Goal: Navigation & Orientation: Find specific page/section

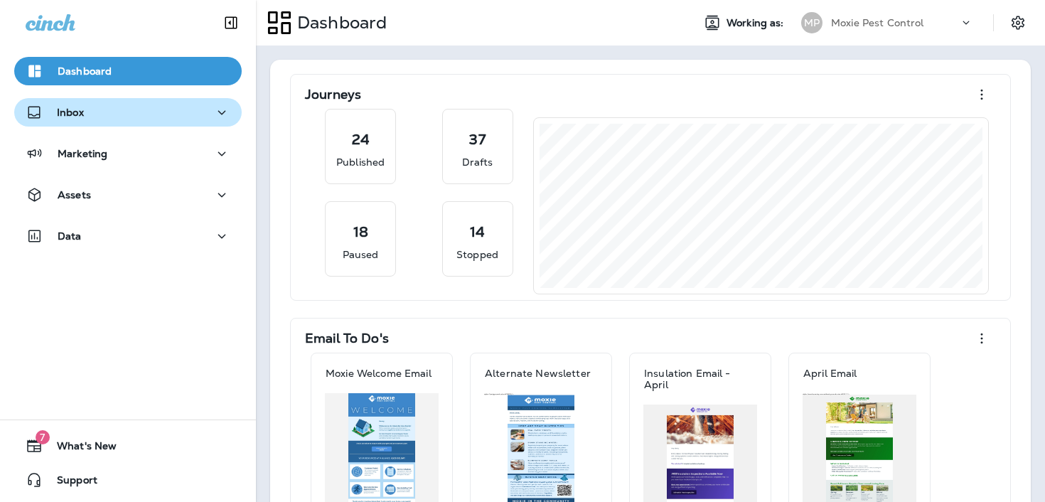
click at [210, 112] on div "Inbox" at bounding box center [128, 113] width 205 height 18
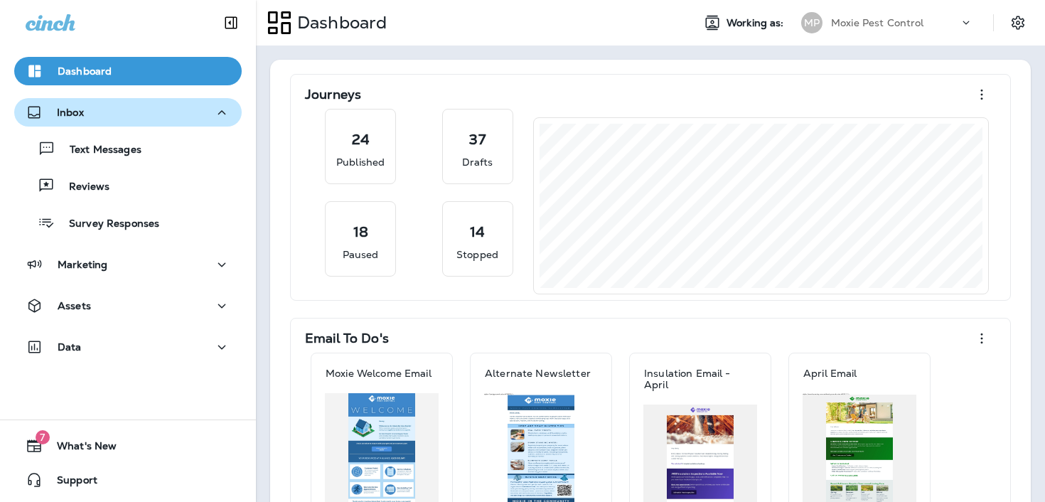
click at [209, 115] on div "Inbox" at bounding box center [128, 113] width 205 height 18
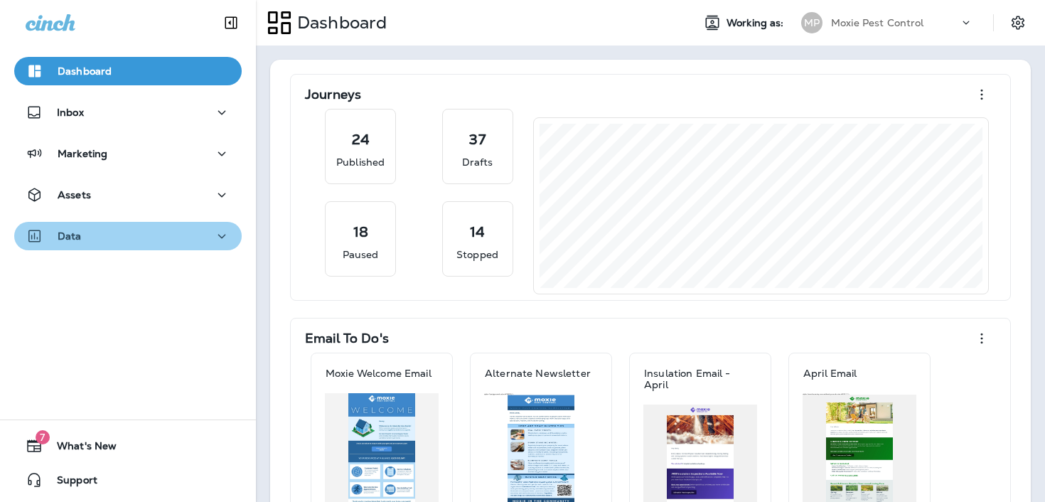
click at [167, 245] on button "Data" at bounding box center [127, 236] width 227 height 28
click at [166, 246] on button "Data" at bounding box center [127, 236] width 227 height 28
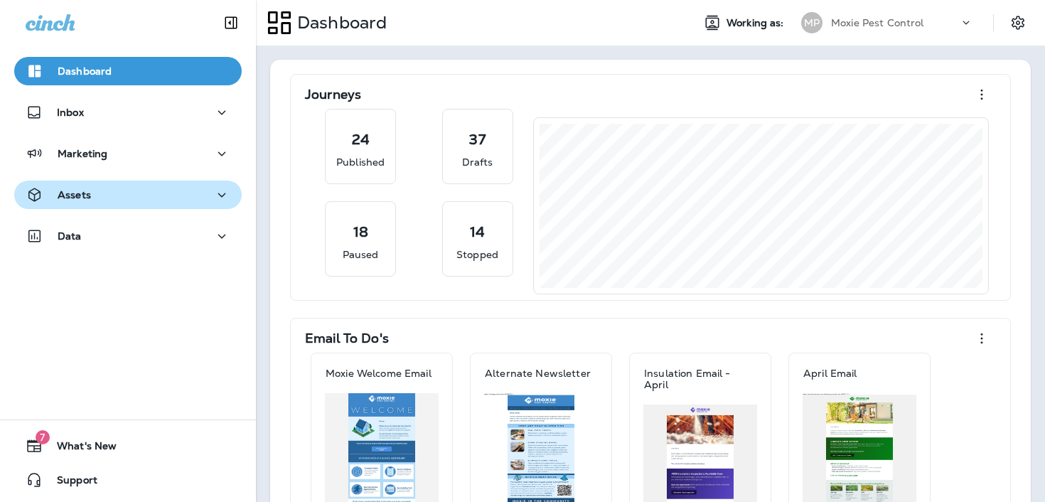
click at [156, 198] on div "Assets" at bounding box center [128, 195] width 205 height 18
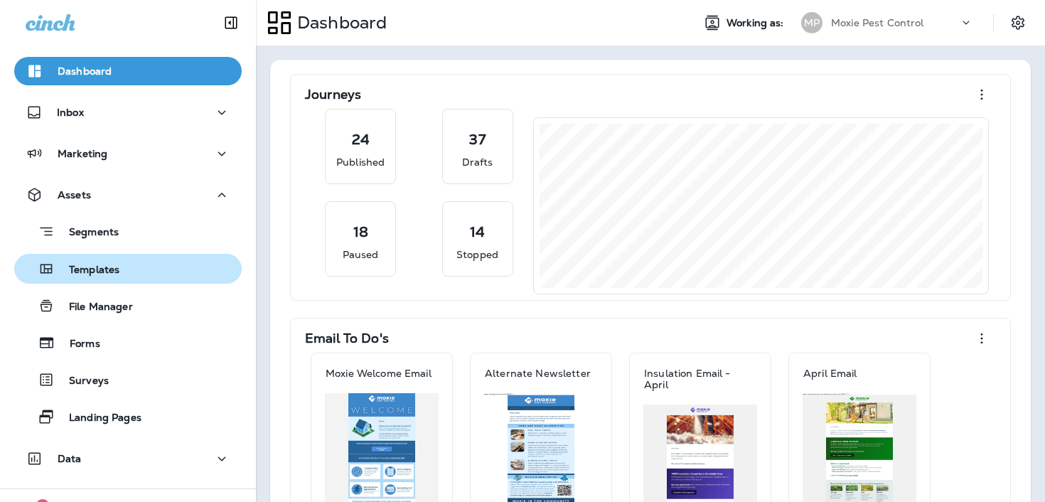
click at [148, 264] on div "Templates" at bounding box center [128, 268] width 216 height 21
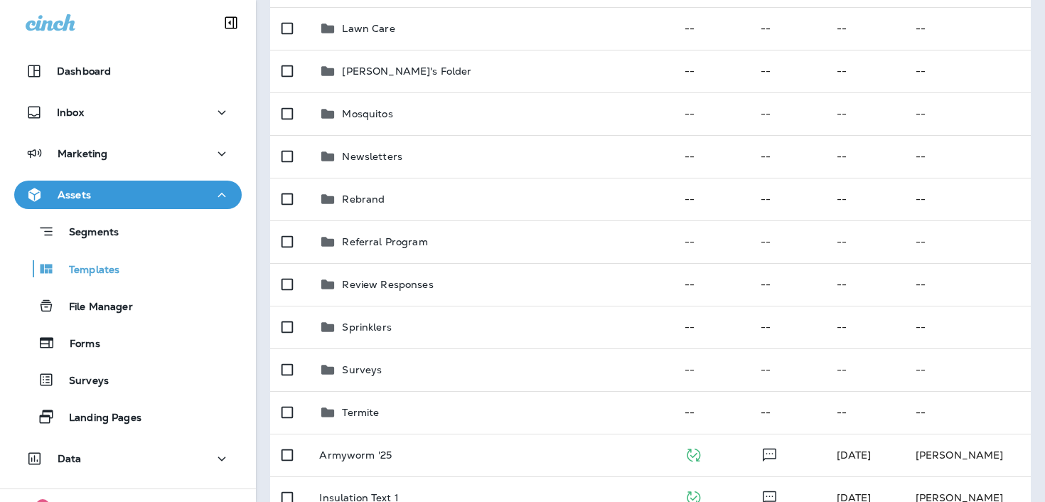
scroll to position [508, 0]
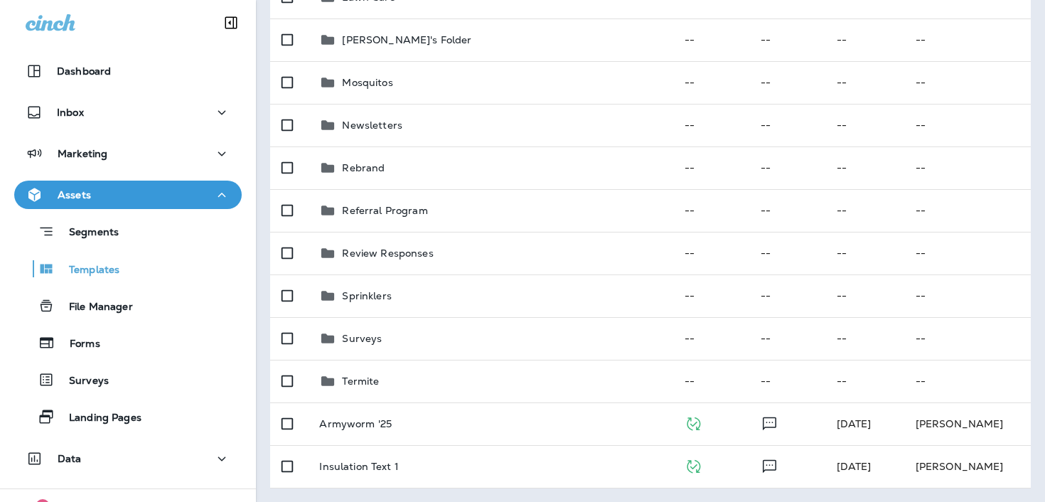
click at [193, 197] on div "Assets" at bounding box center [128, 195] width 205 height 18
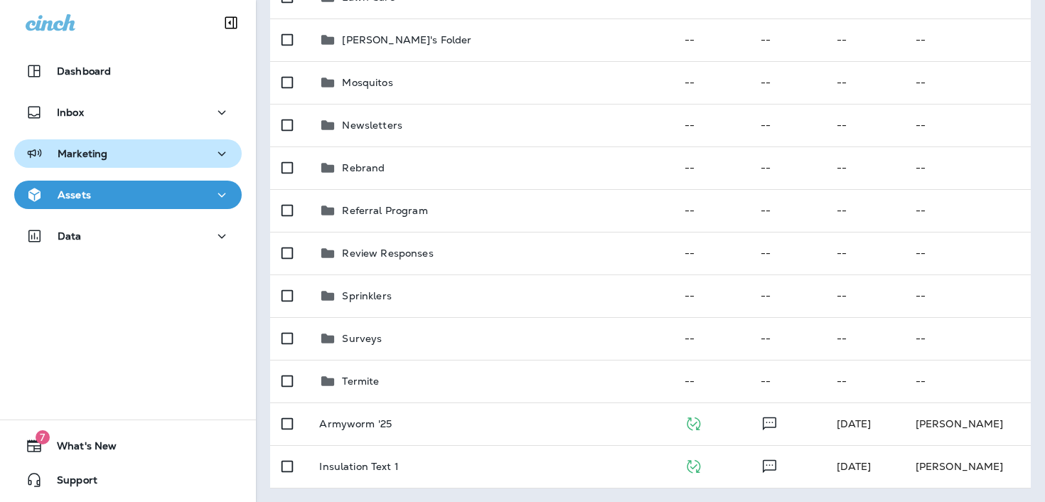
click at [180, 161] on div "Marketing" at bounding box center [128, 154] width 205 height 18
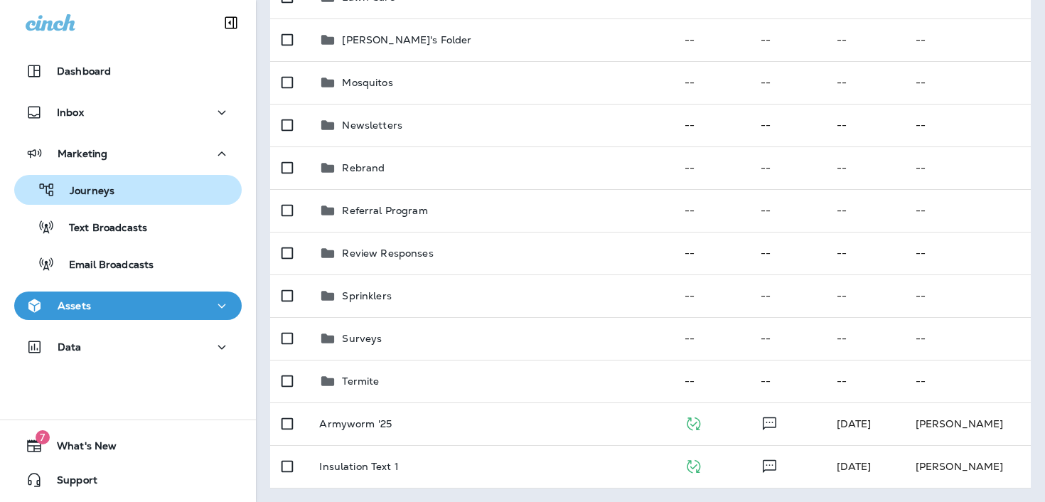
click at [174, 198] on div "Journeys" at bounding box center [128, 189] width 216 height 21
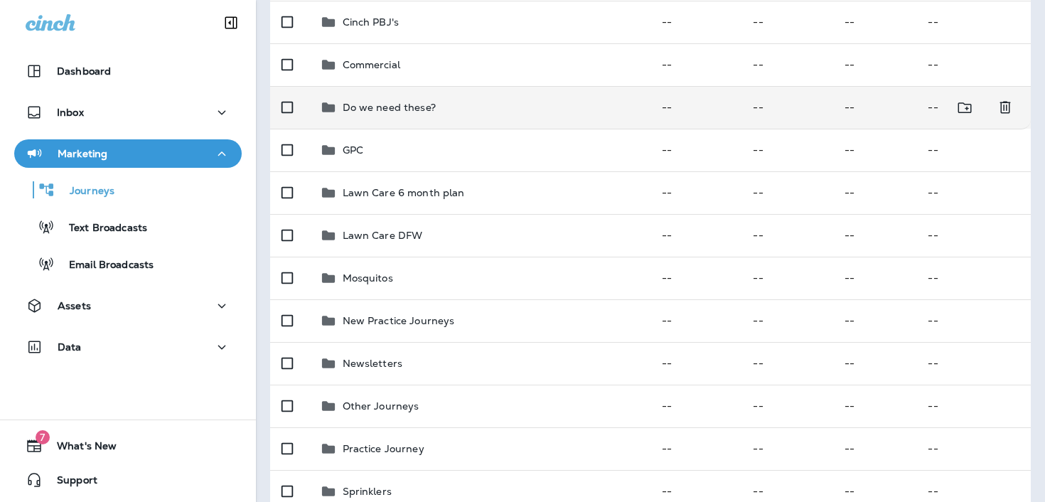
scroll to position [423, 0]
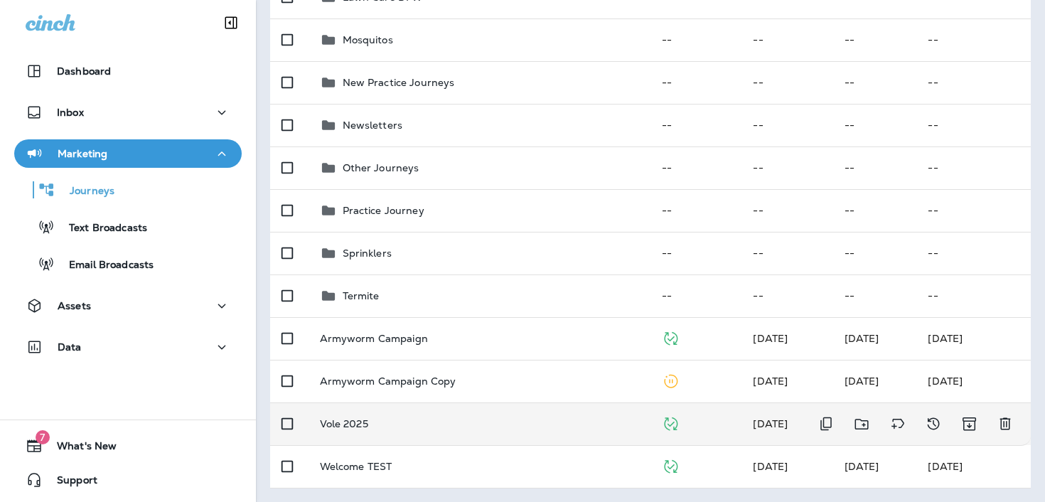
click at [402, 437] on td "Vole 2025" at bounding box center [479, 423] width 343 height 43
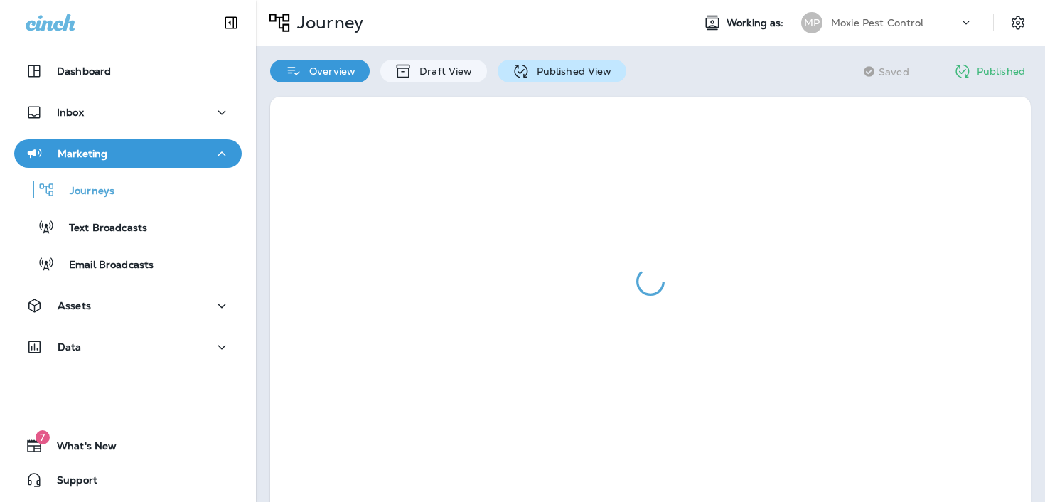
click at [581, 70] on p "Published View" at bounding box center [571, 70] width 82 height 11
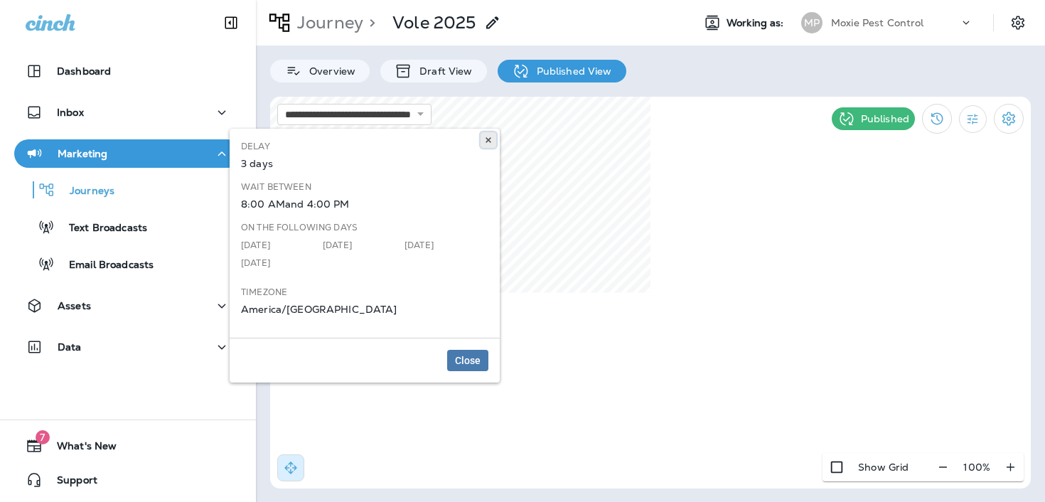
click at [490, 137] on icon at bounding box center [488, 140] width 9 height 9
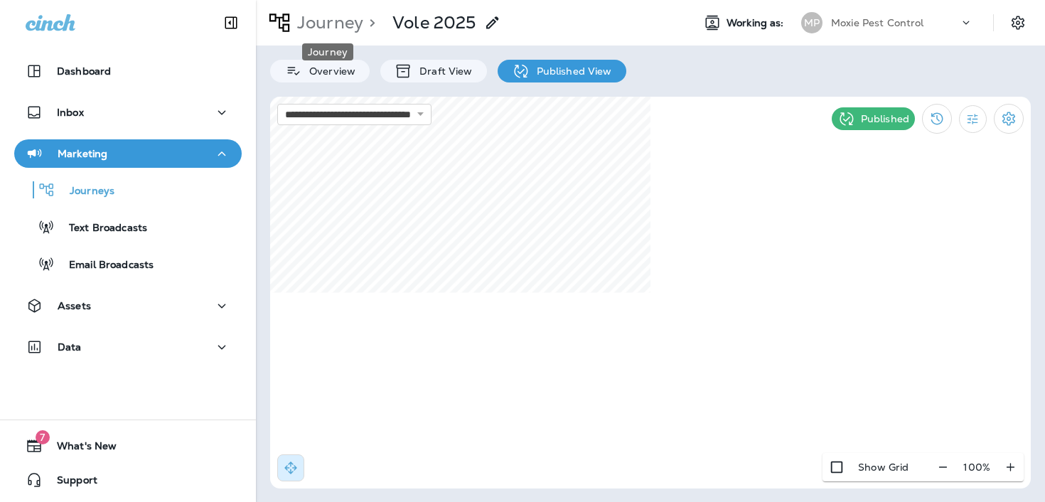
click at [323, 28] on p "Journey" at bounding box center [327, 22] width 72 height 21
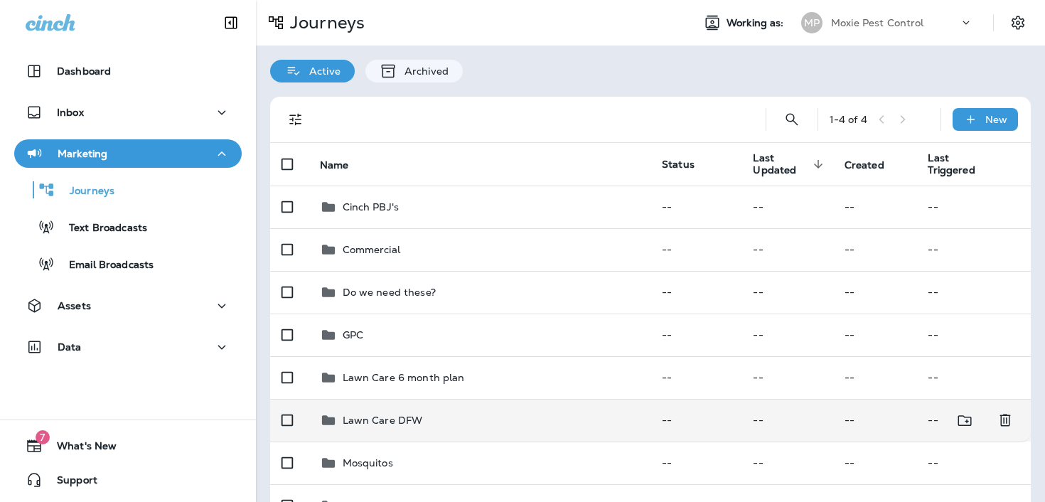
scroll to position [423, 0]
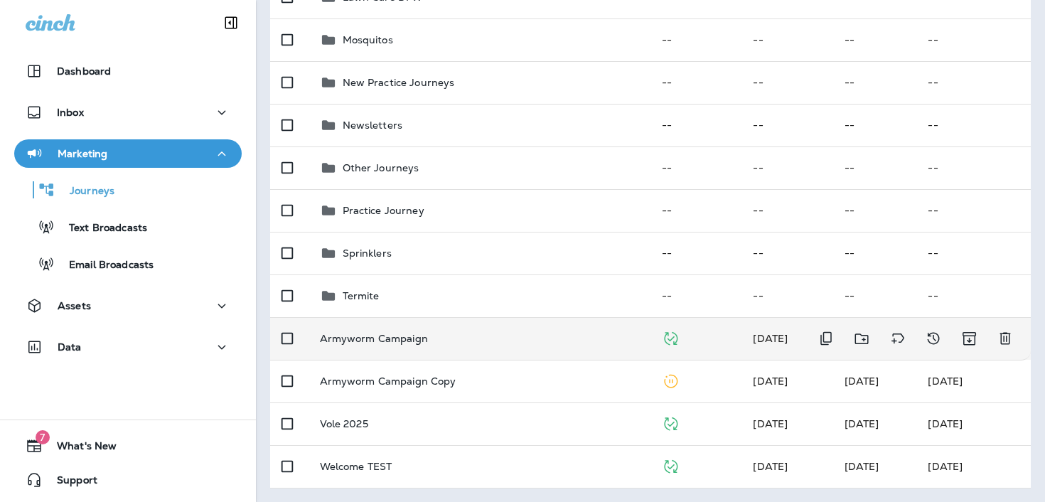
click at [463, 343] on div "Armyworm Campaign" at bounding box center [480, 338] width 320 height 11
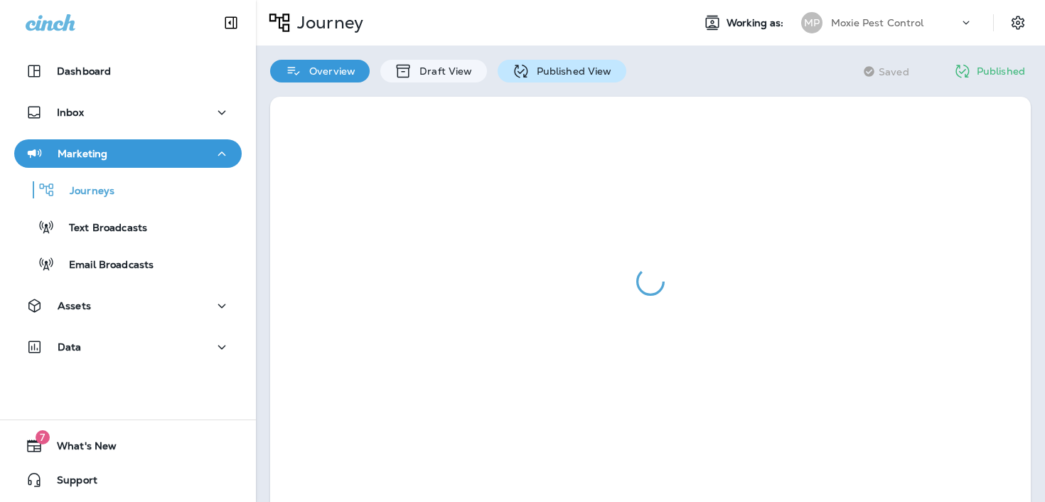
click at [564, 60] on div "Published View" at bounding box center [562, 71] width 129 height 23
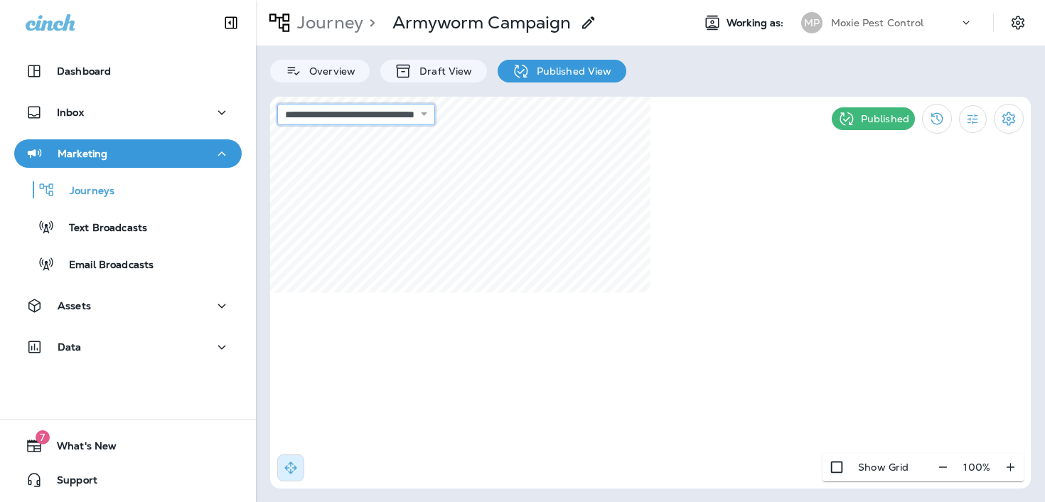
click at [410, 115] on select "**********" at bounding box center [356, 114] width 158 height 21
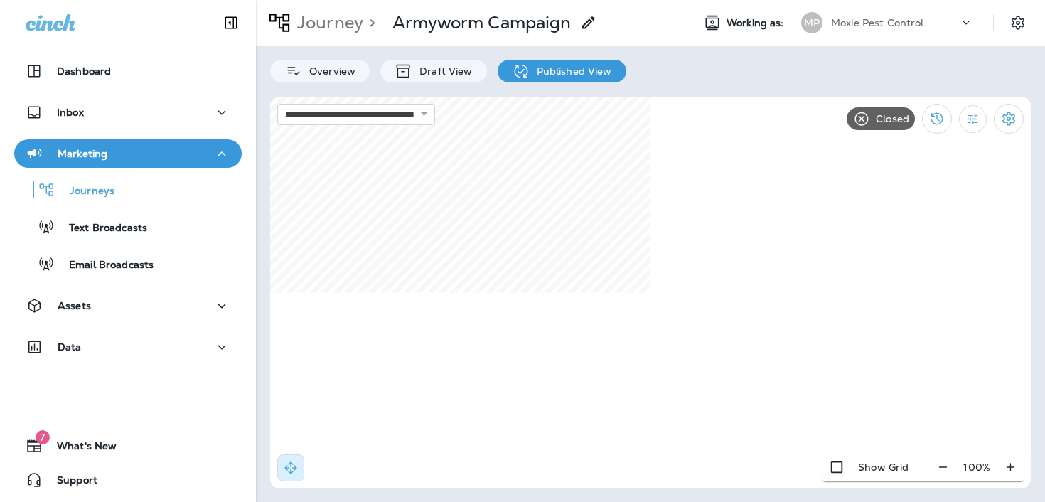
click at [654, 50] on html "**********" at bounding box center [522, 25] width 1045 height 50
click at [389, 110] on select "**********" at bounding box center [356, 114] width 158 height 21
select select "**********"
click at [826, 26] on div "**********" at bounding box center [650, 251] width 789 height 502
click at [725, 63] on div "**********" at bounding box center [650, 251] width 789 height 502
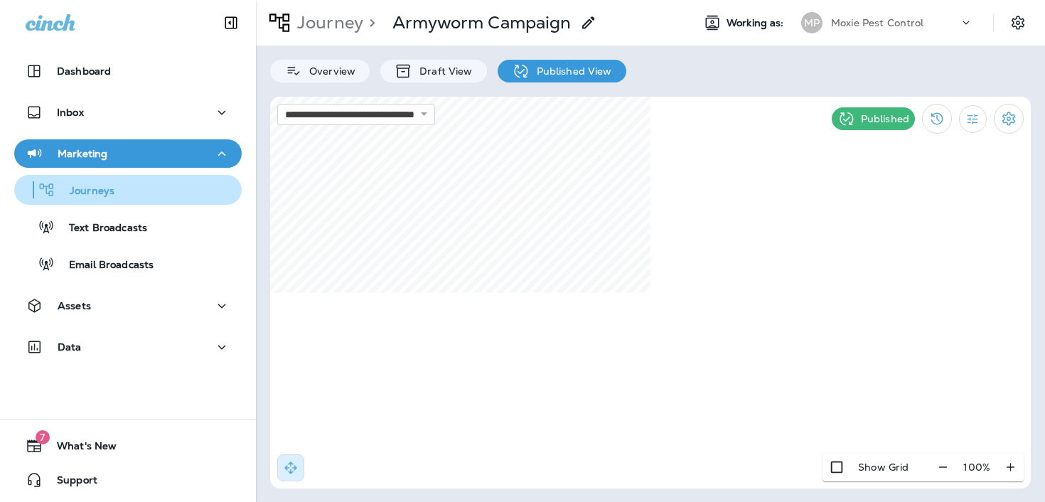
click at [165, 190] on div "Journeys" at bounding box center [128, 189] width 216 height 21
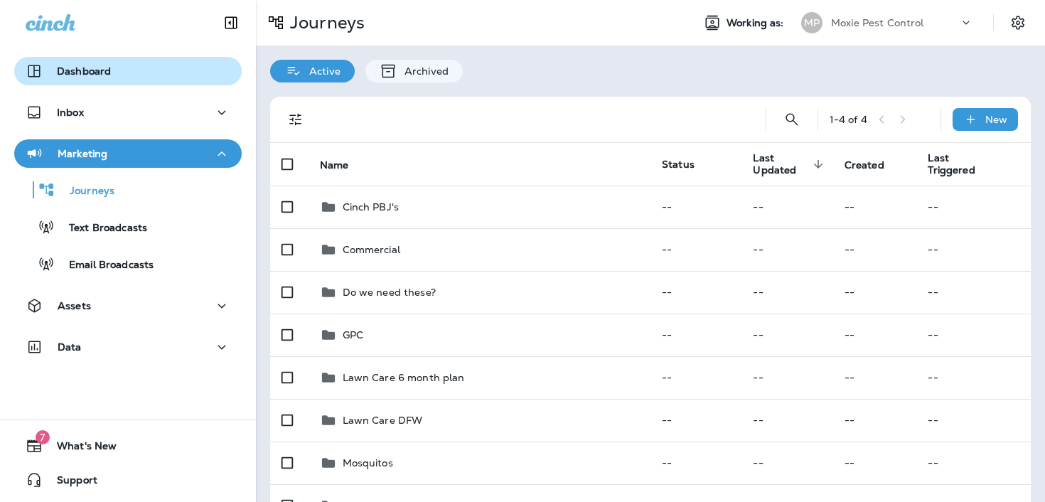
click at [176, 72] on div "Dashboard" at bounding box center [128, 71] width 205 height 17
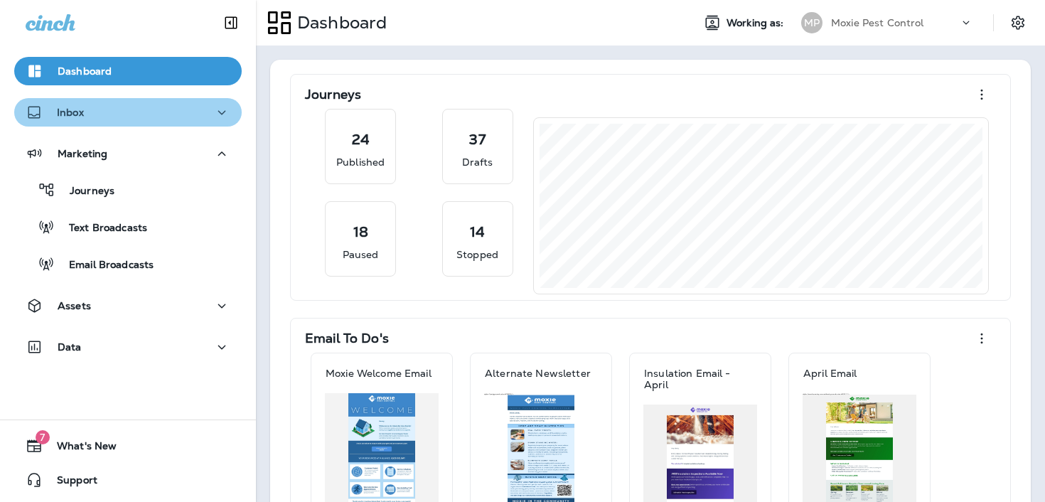
click at [176, 100] on button "Inbox" at bounding box center [127, 112] width 227 height 28
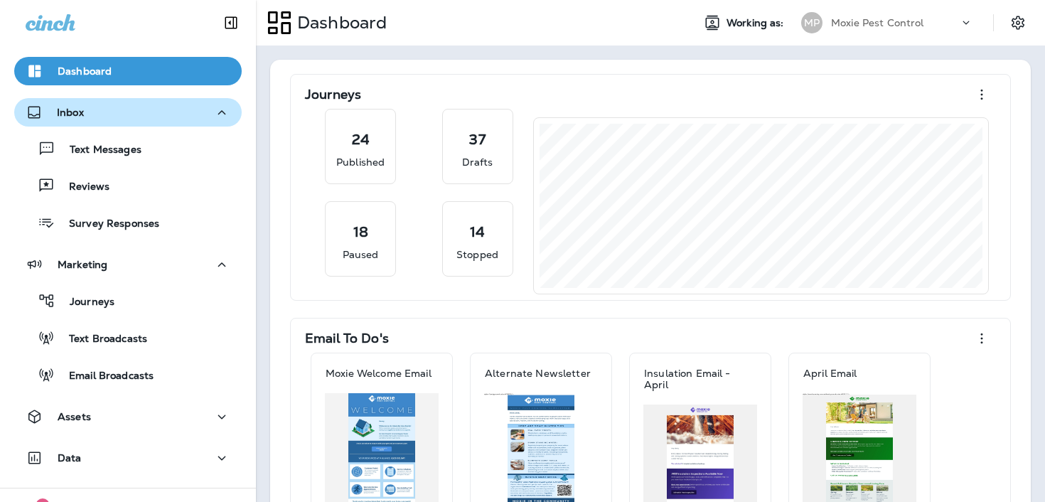
click at [168, 119] on div "Inbox" at bounding box center [128, 113] width 205 height 18
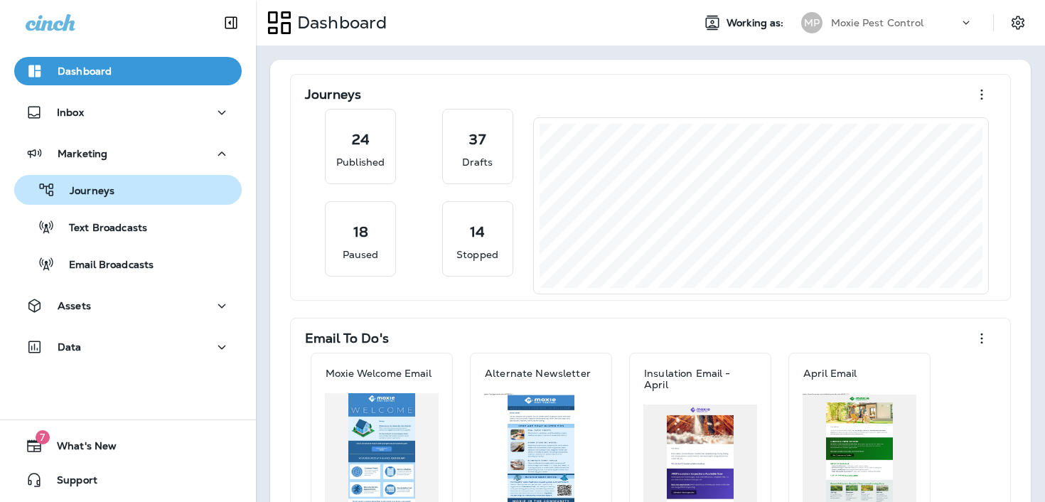
click at [138, 195] on div "Journeys" at bounding box center [128, 189] width 216 height 21
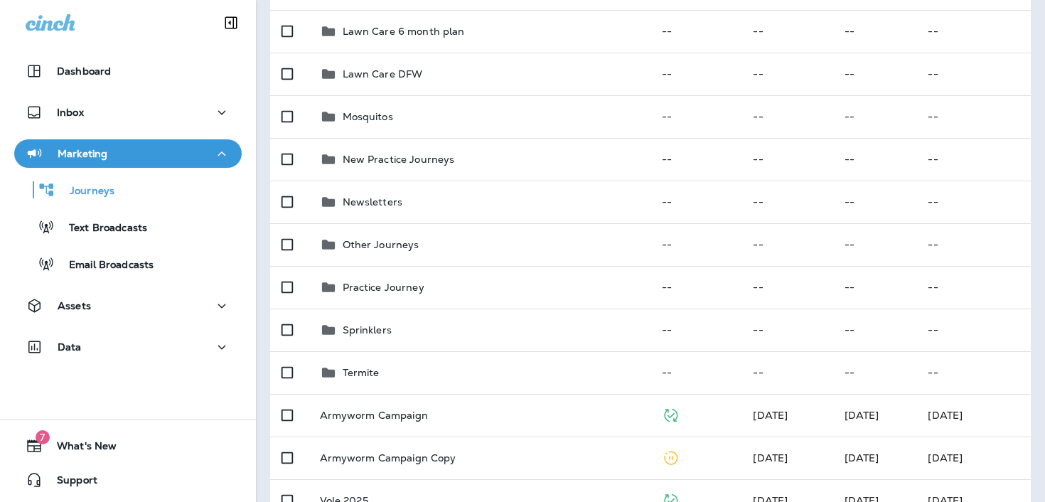
scroll to position [423, 0]
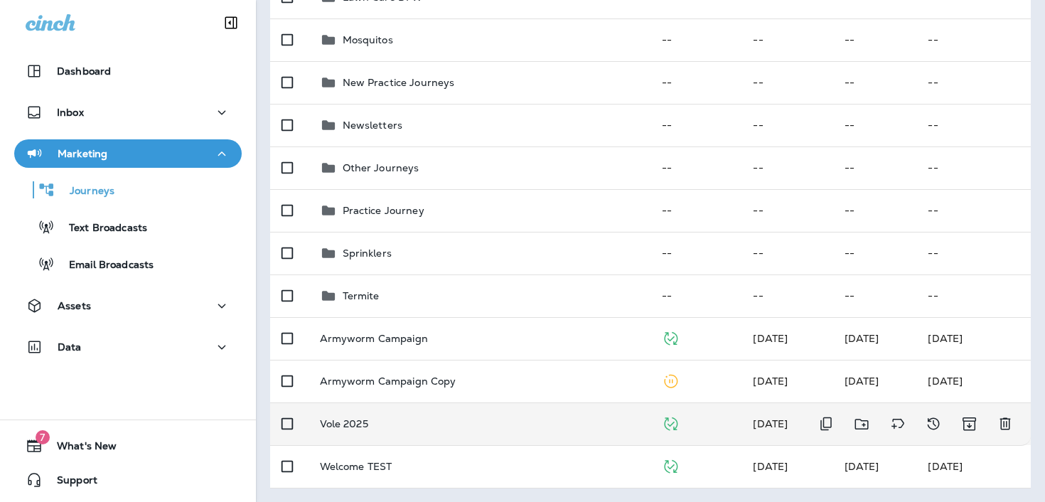
click at [326, 419] on p "Vole 2025" at bounding box center [344, 423] width 48 height 11
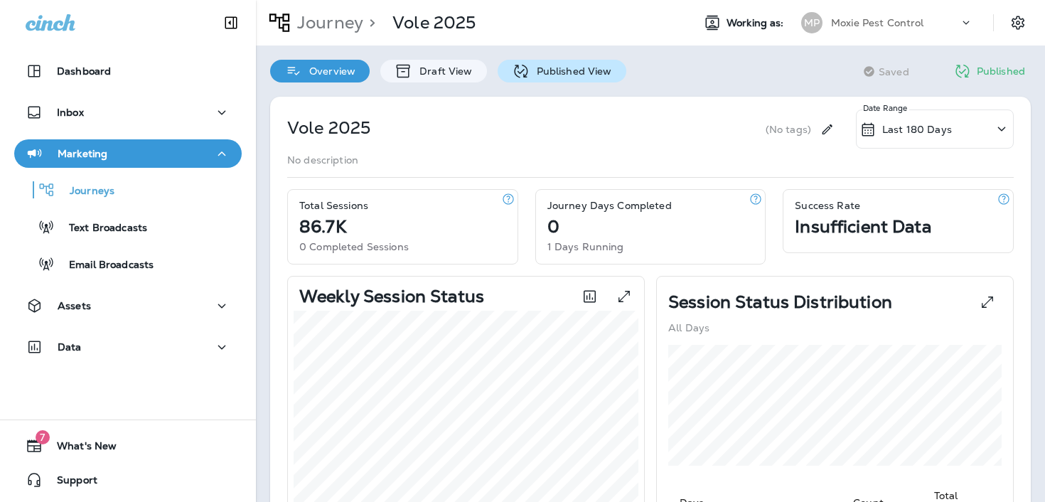
click at [557, 68] on p "Published View" at bounding box center [571, 70] width 82 height 11
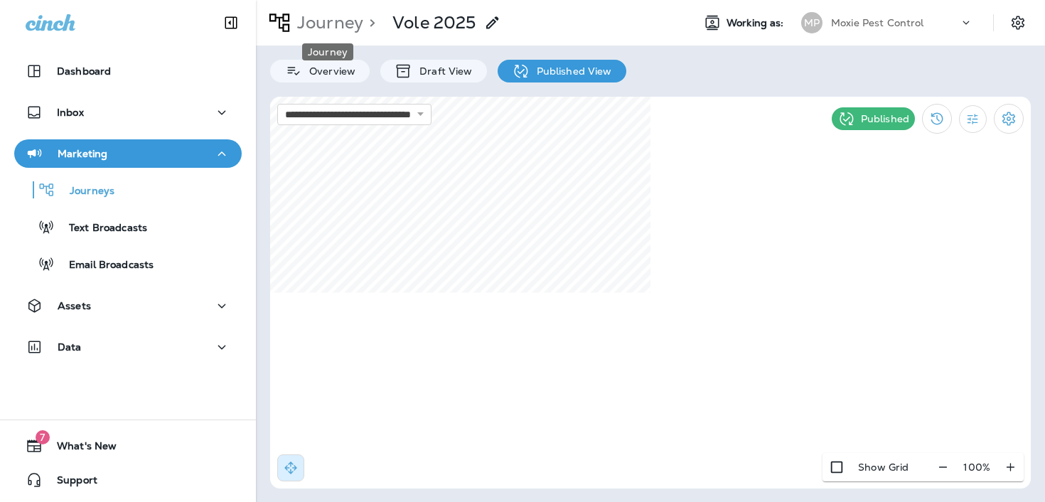
click at [335, 22] on p "Journey" at bounding box center [327, 22] width 72 height 21
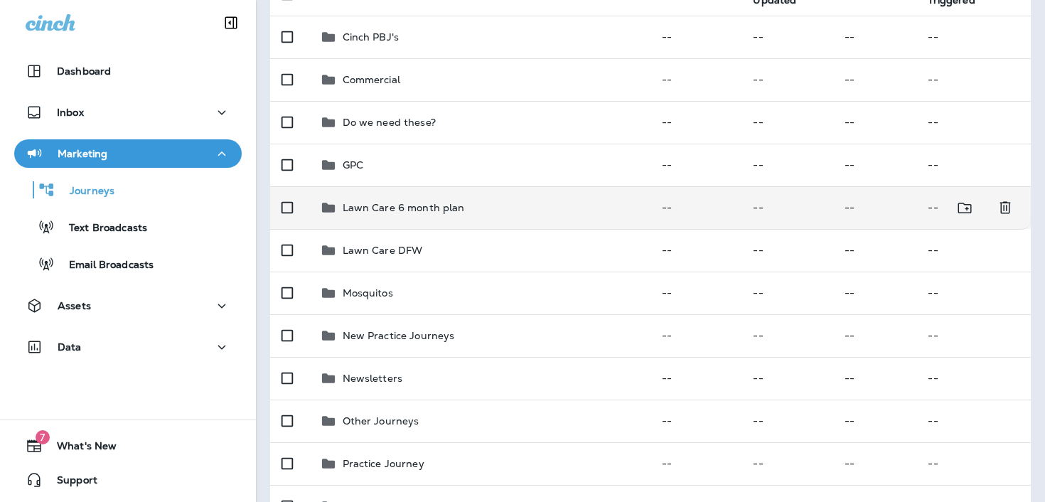
scroll to position [423, 0]
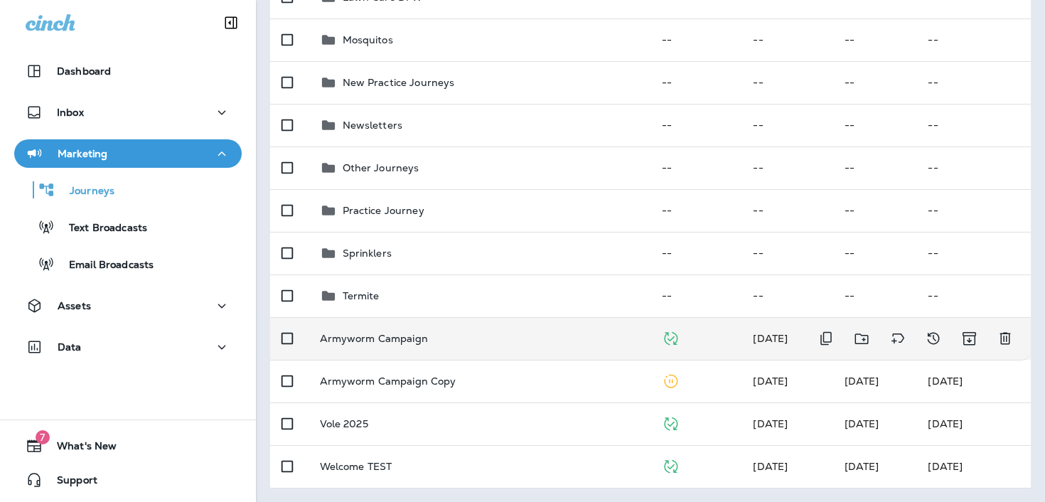
click at [394, 343] on p "Armyworm Campaign" at bounding box center [374, 338] width 108 height 11
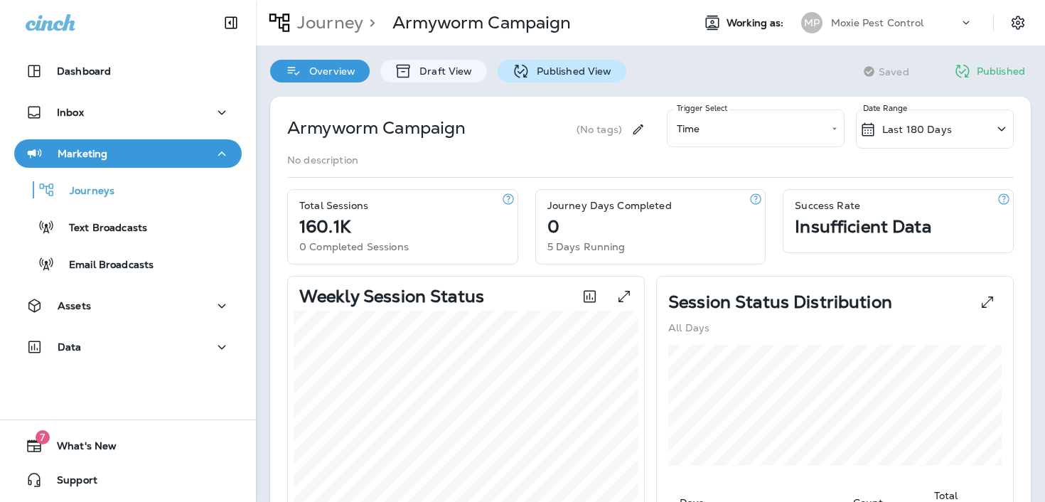
click at [581, 78] on div "Published View" at bounding box center [562, 71] width 129 height 23
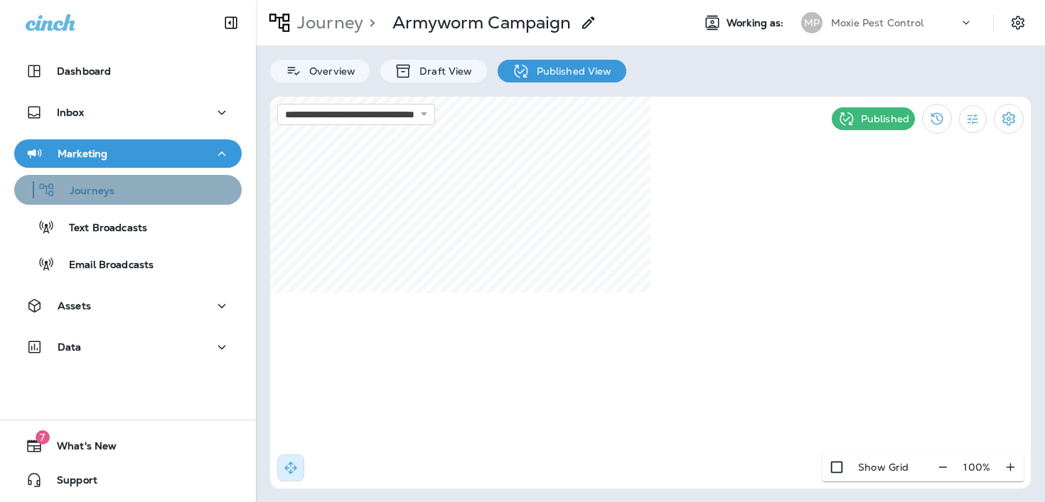
click at [141, 200] on button "Journeys" at bounding box center [127, 190] width 227 height 30
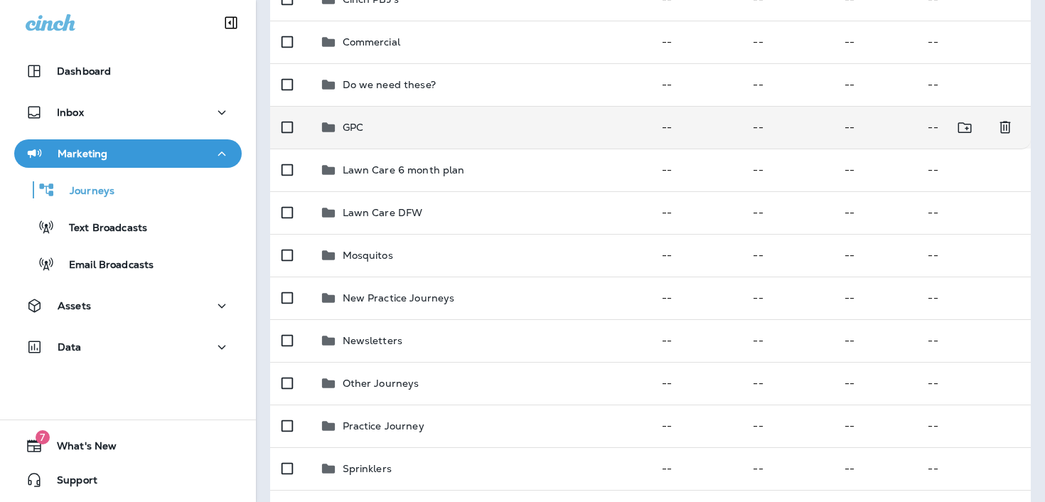
scroll to position [423, 0]
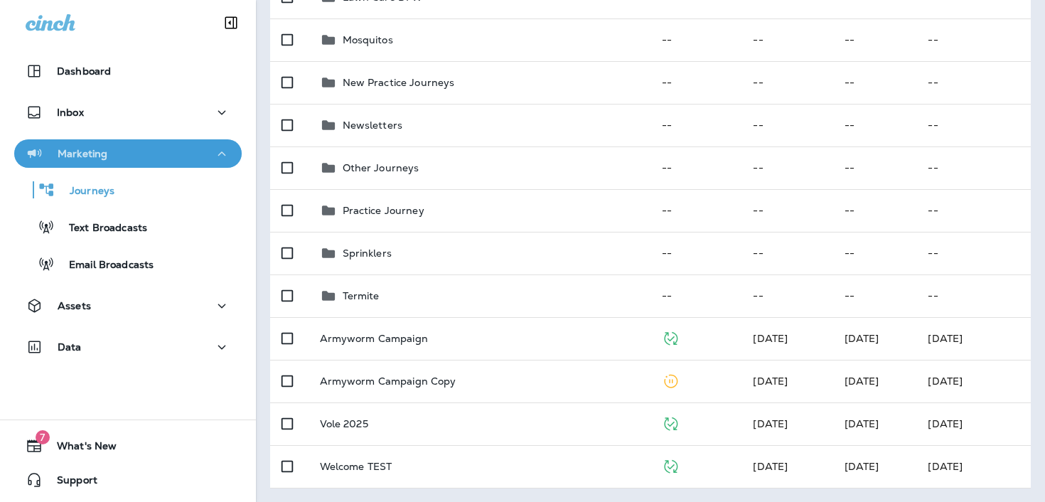
click at [134, 148] on div "Marketing" at bounding box center [128, 154] width 205 height 18
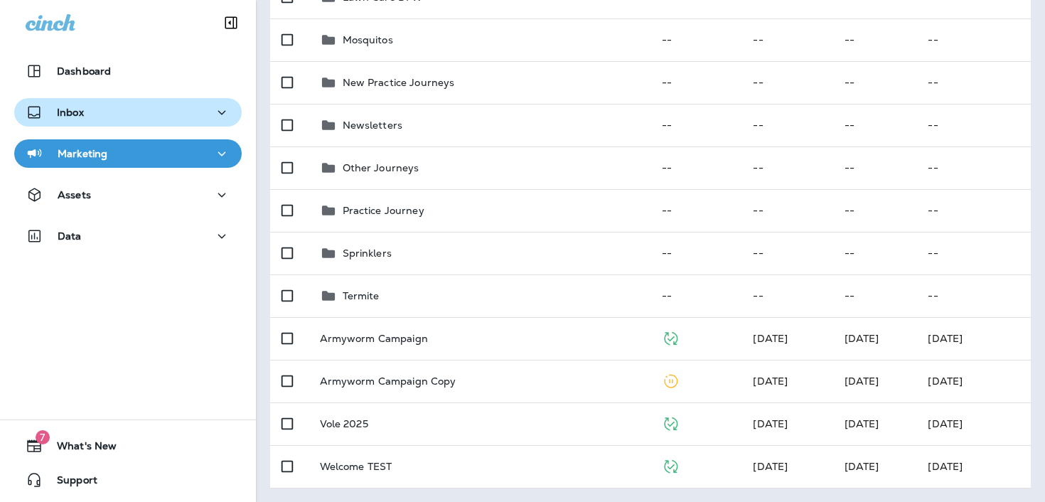
click at [137, 110] on div "Inbox" at bounding box center [128, 113] width 205 height 18
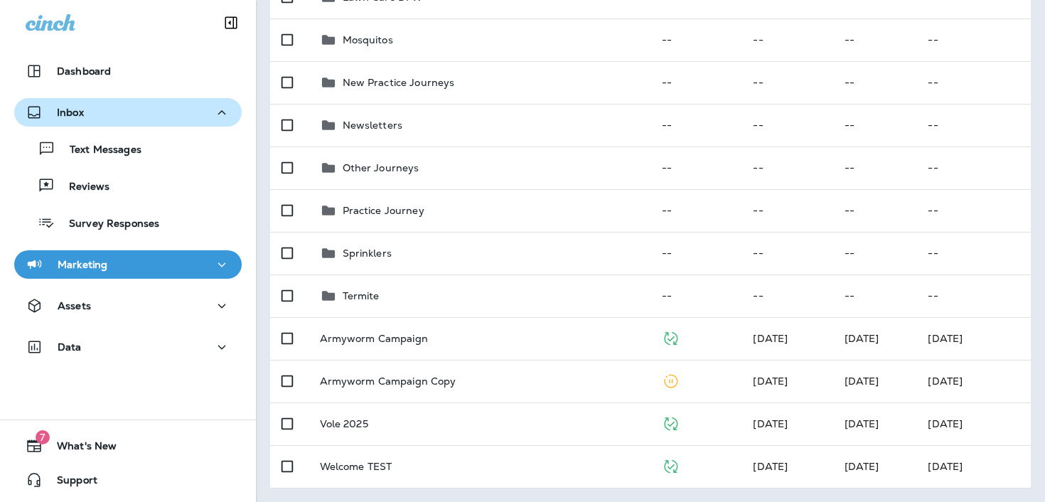
click at [140, 122] on button "Inbox" at bounding box center [127, 112] width 227 height 28
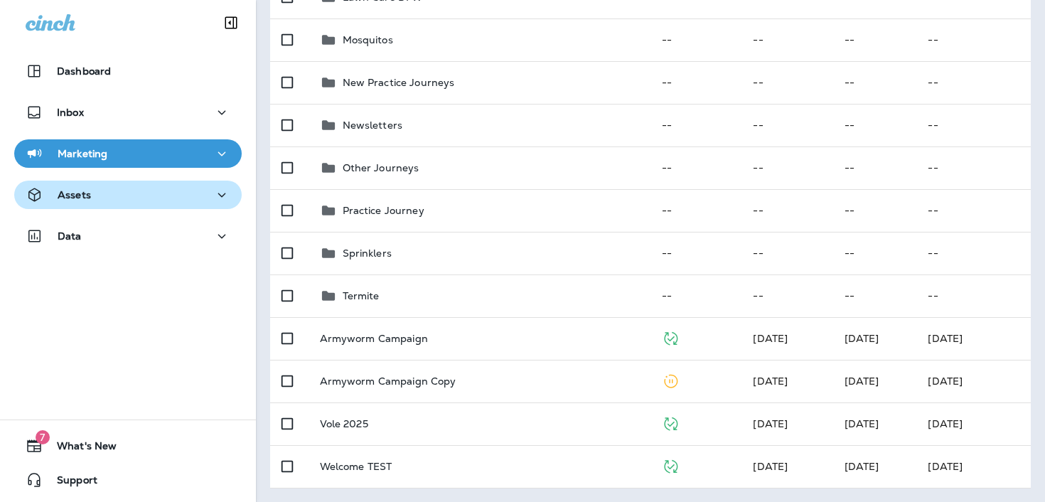
click at [126, 195] on div "Assets" at bounding box center [128, 195] width 205 height 18
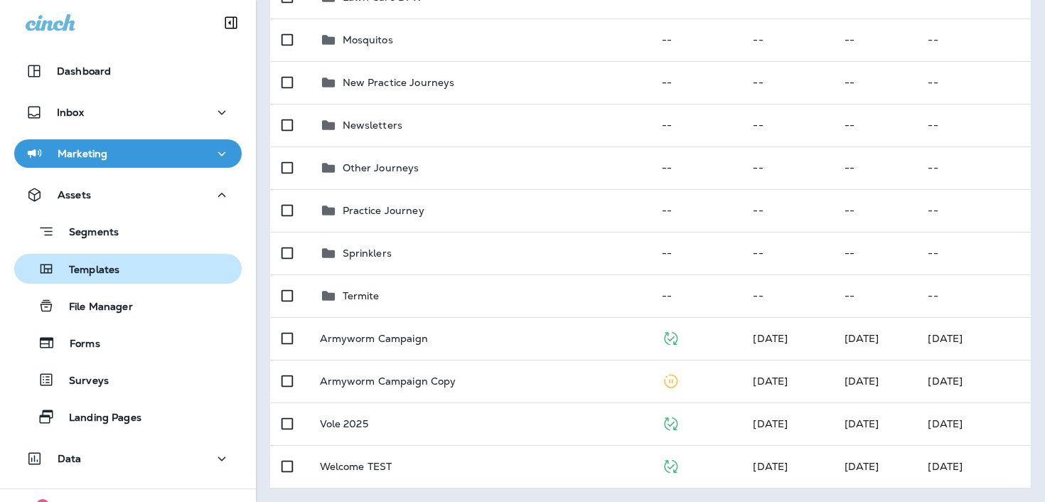
click at [119, 262] on div "Templates" at bounding box center [128, 268] width 216 height 21
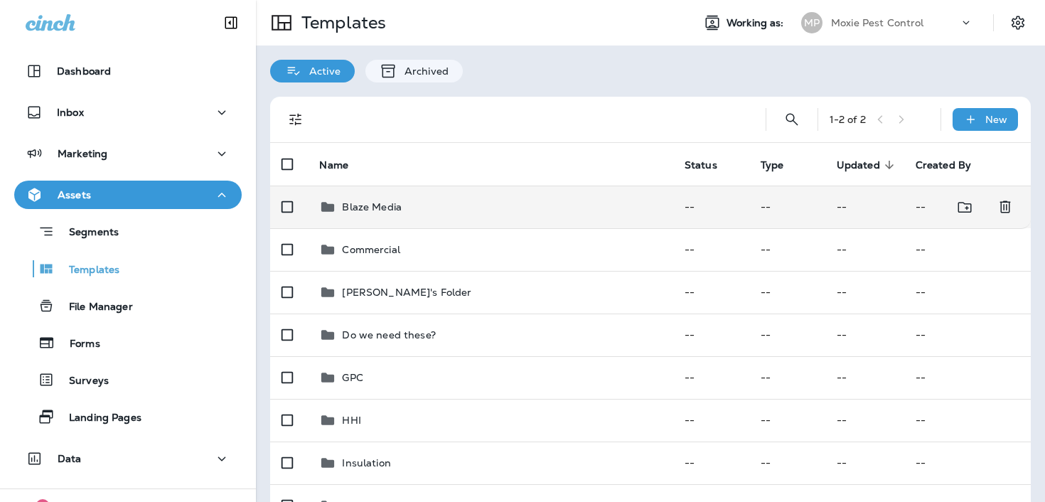
scroll to position [508, 0]
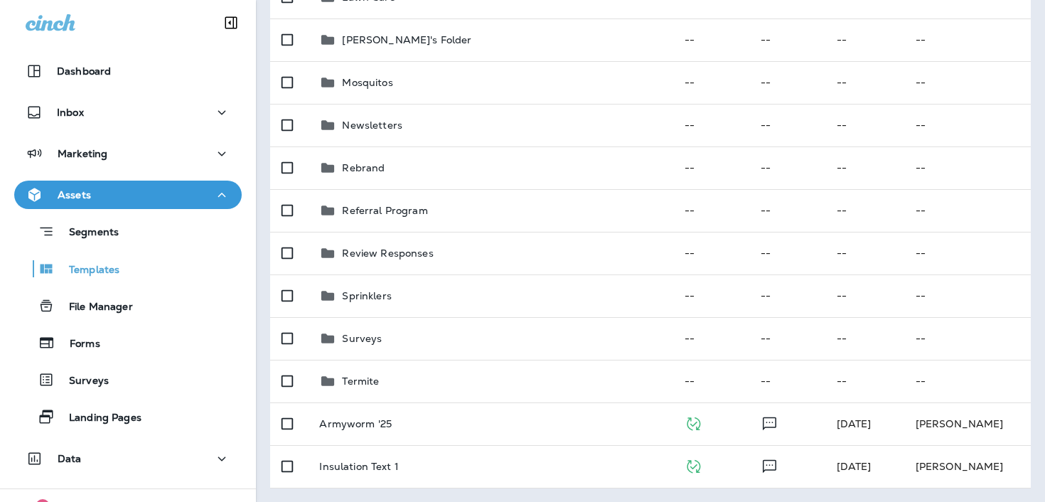
click at [136, 189] on div "Assets" at bounding box center [128, 195] width 205 height 18
